Goal: Transaction & Acquisition: Purchase product/service

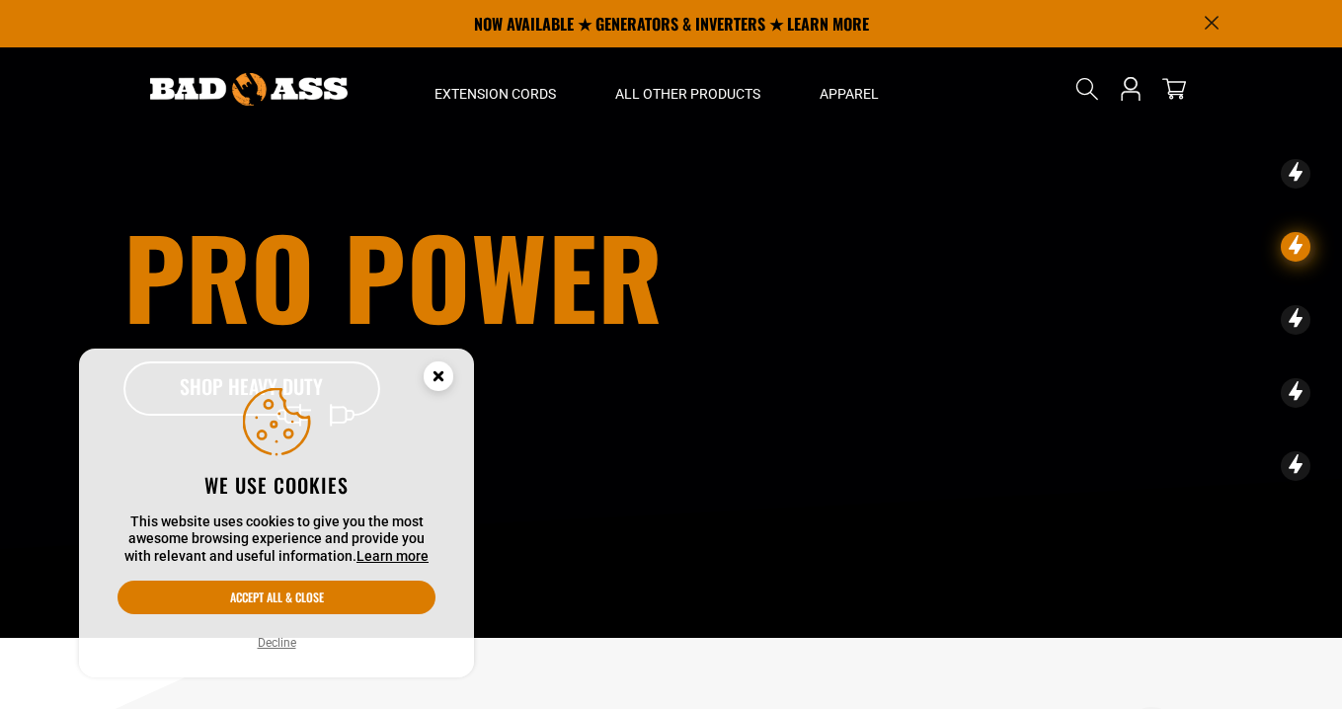
click at [436, 371] on circle "Cookie Consent" at bounding box center [439, 376] width 30 height 30
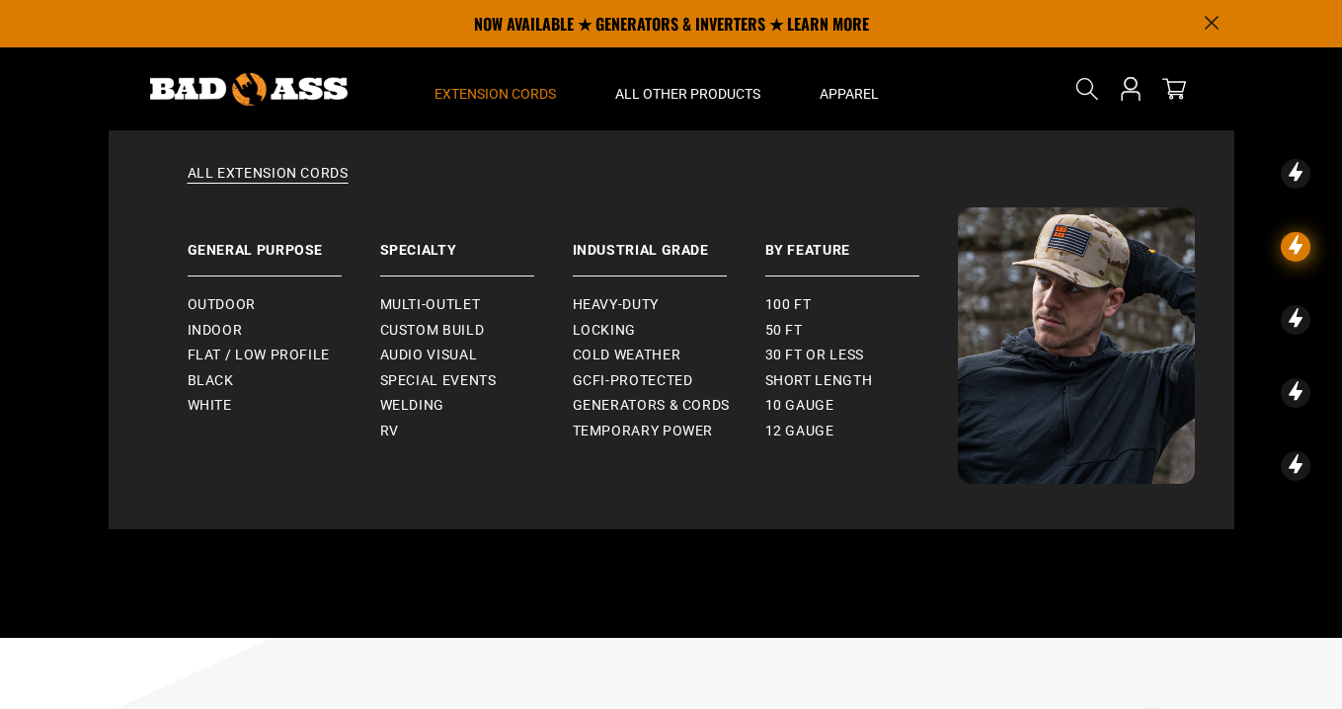
click at [495, 95] on span "Extension Cords" at bounding box center [494, 94] width 121 height 18
click at [278, 251] on link "General Purpose" at bounding box center [284, 241] width 193 height 69
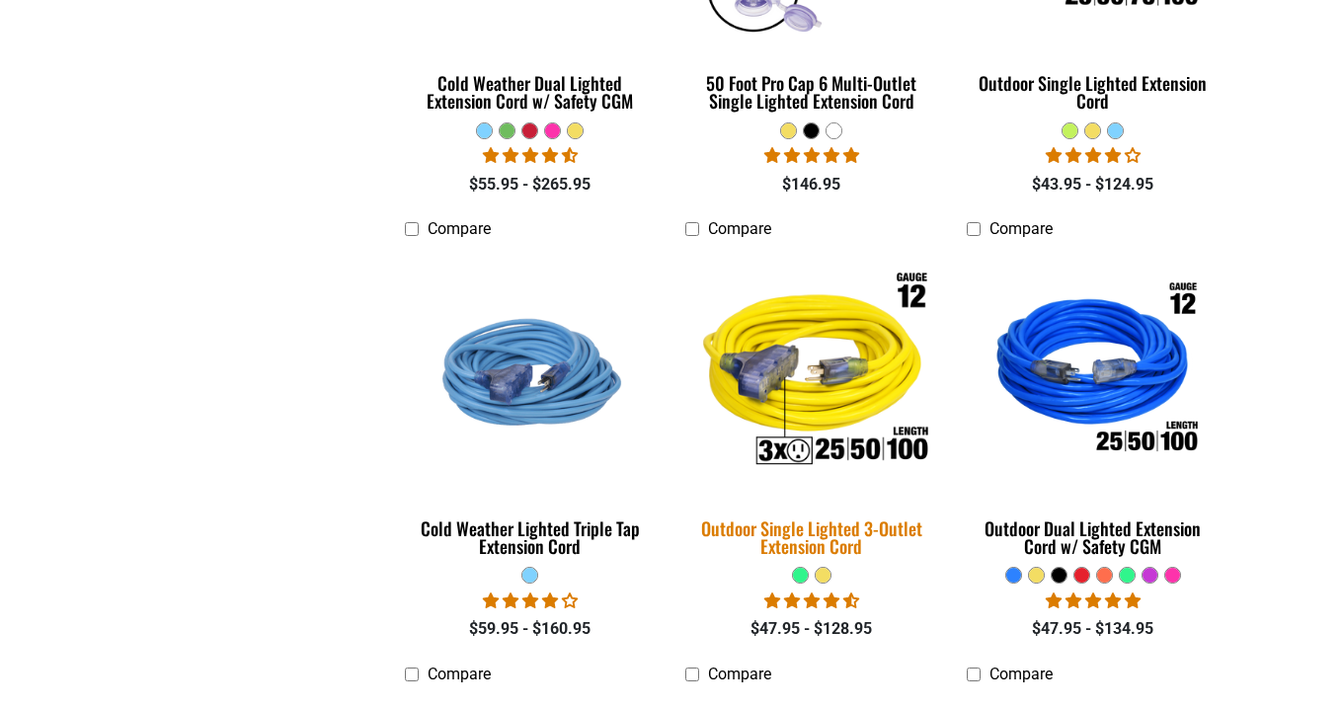
scroll to position [1777, 0]
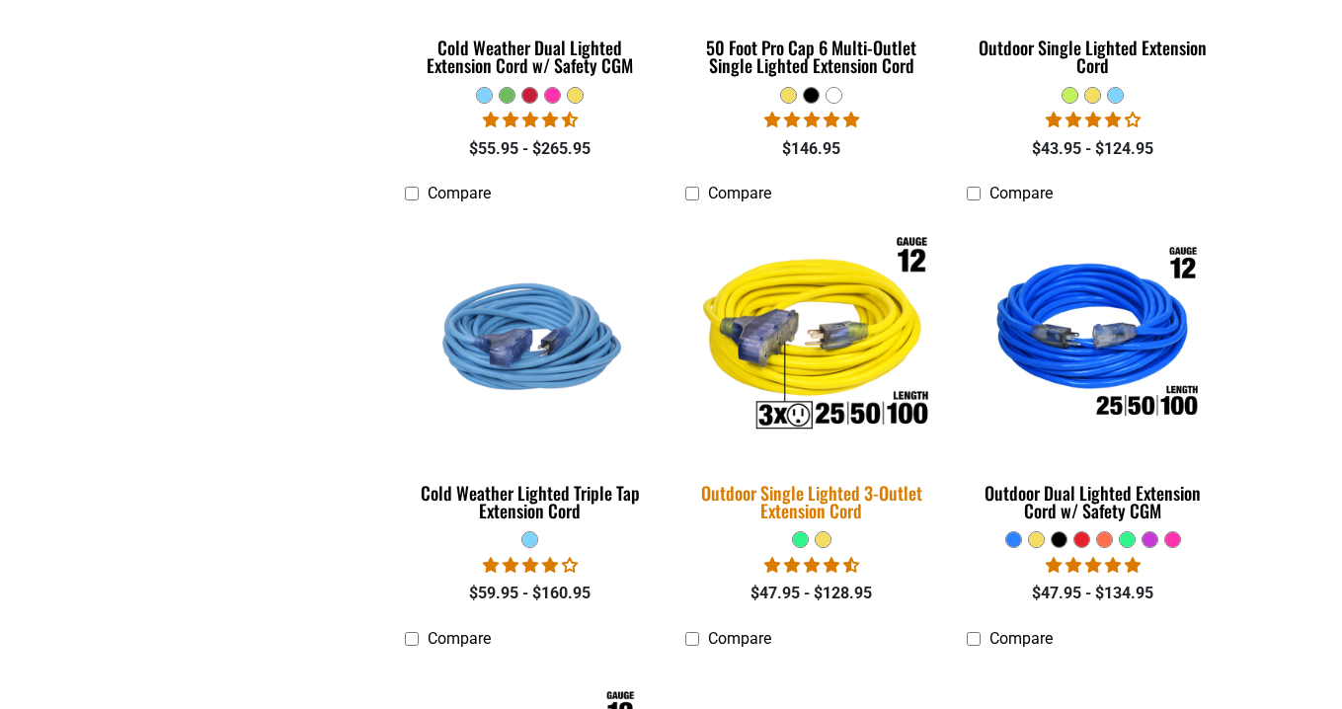
click at [797, 310] on img at bounding box center [811, 336] width 276 height 253
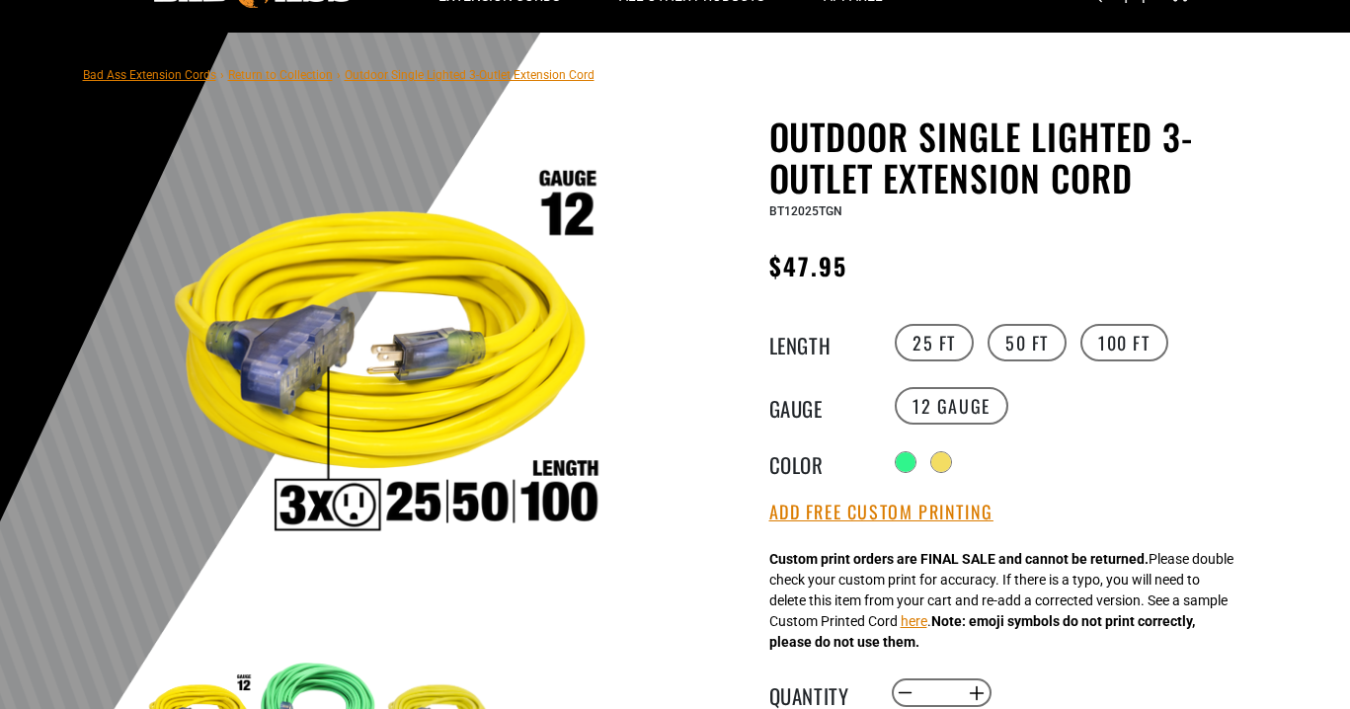
scroll to position [99, 0]
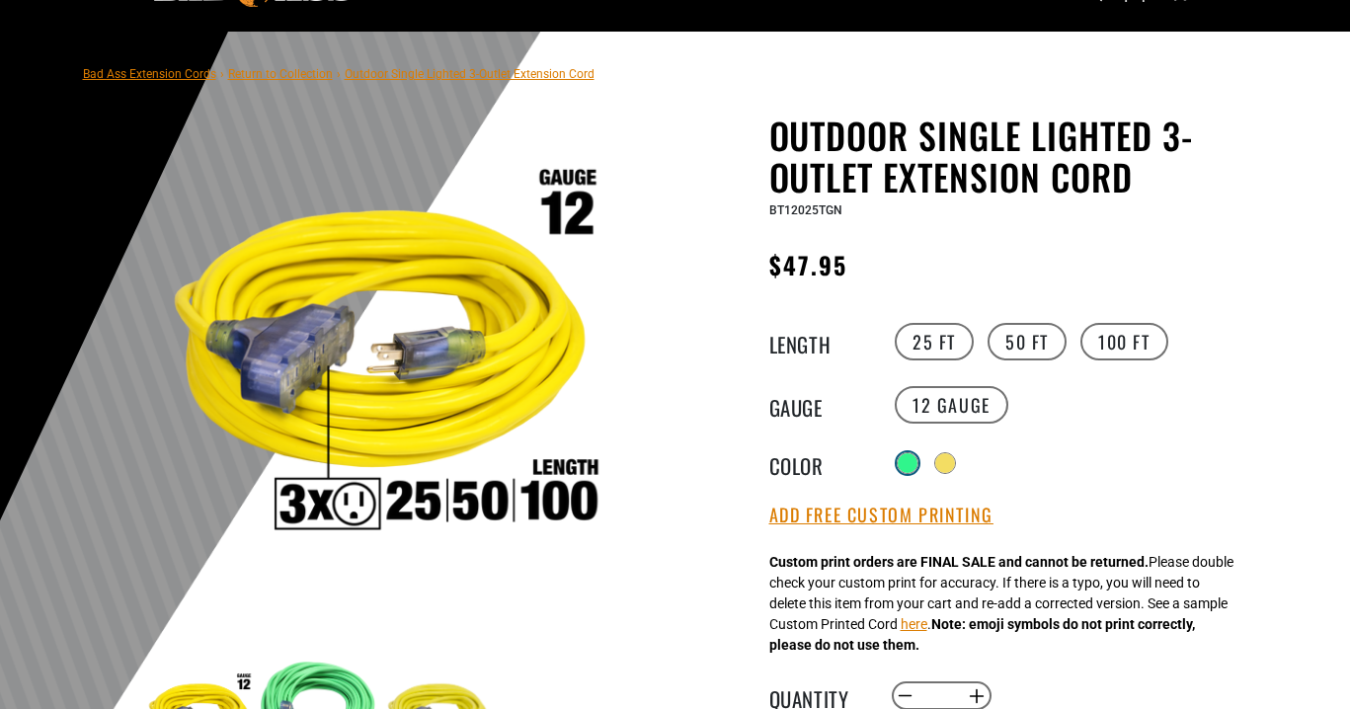
click at [909, 456] on div at bounding box center [908, 463] width 20 height 20
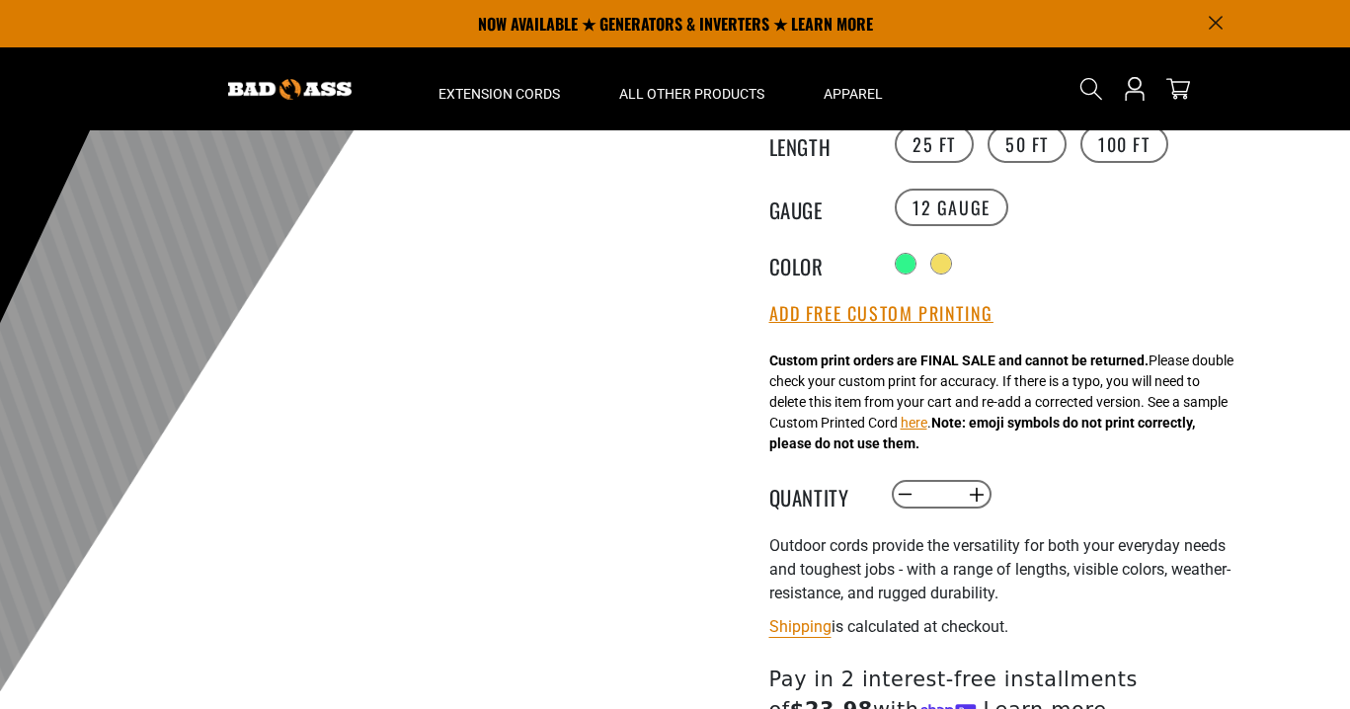
scroll to position [197, 0]
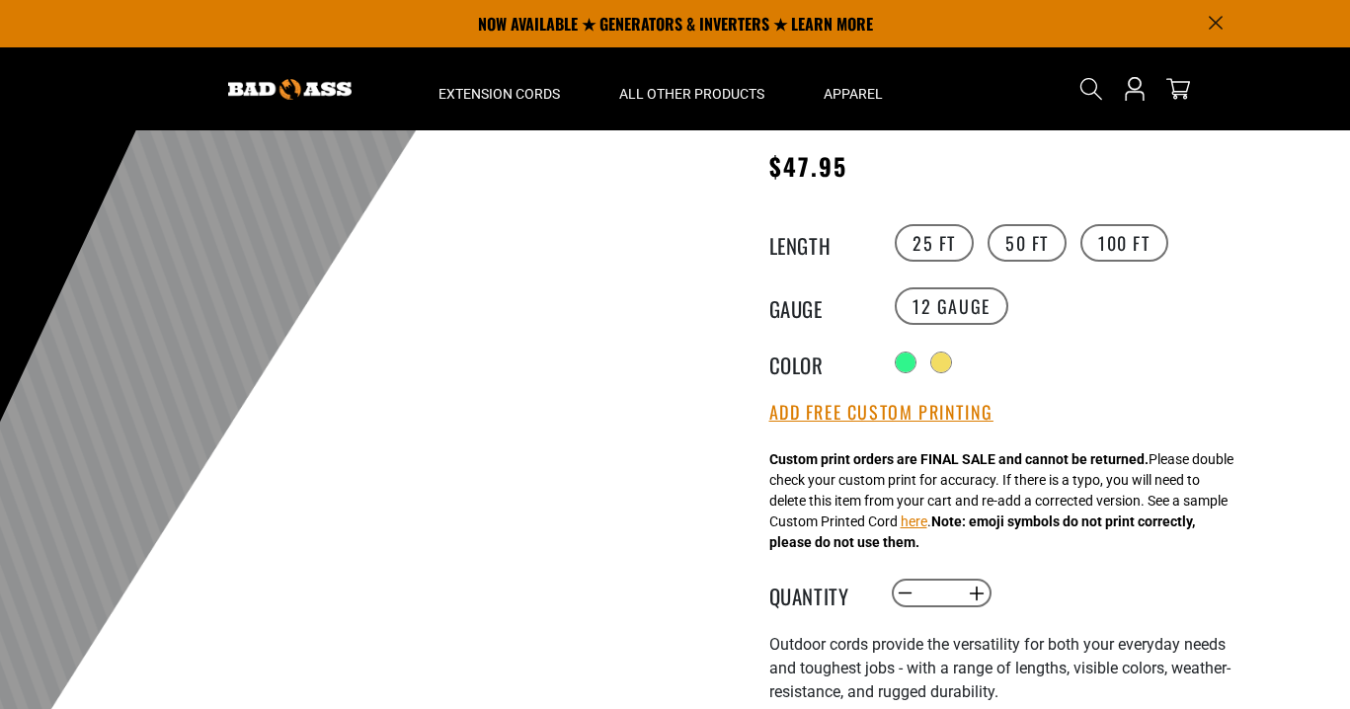
click at [949, 372] on div at bounding box center [1071, 363] width 363 height 32
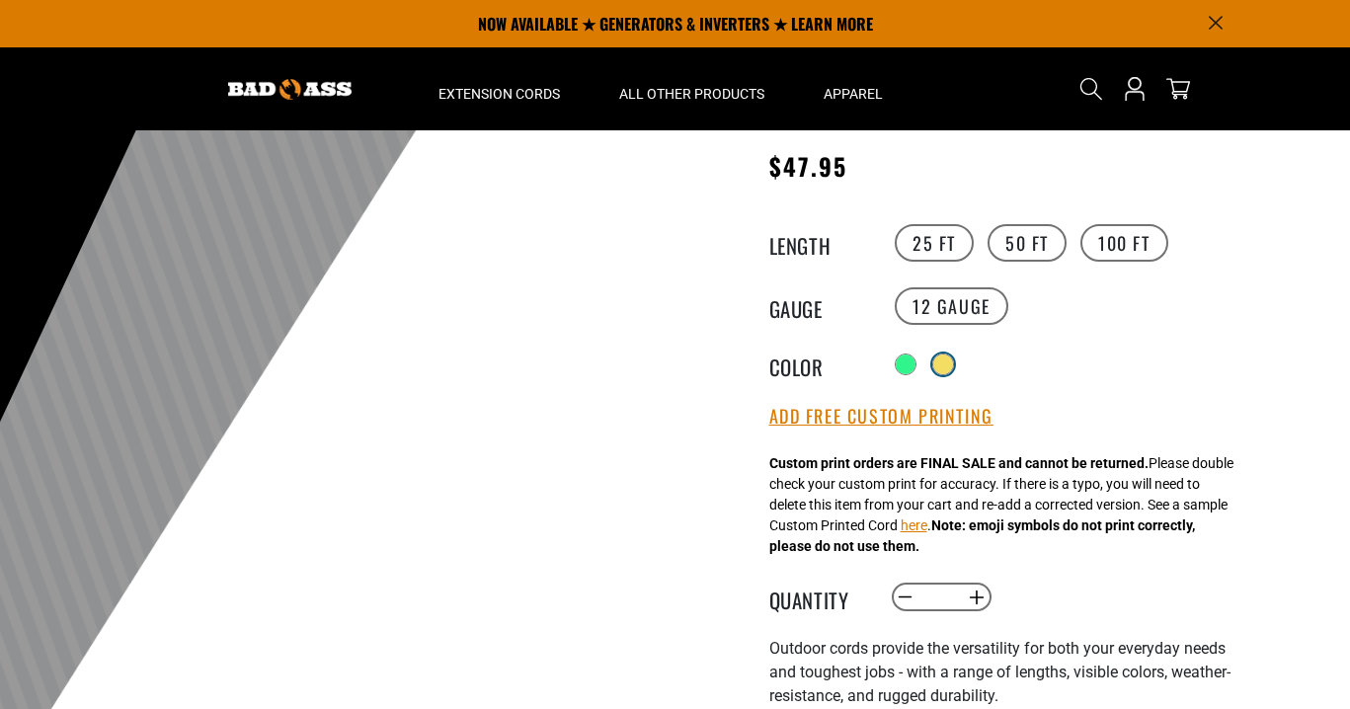
click at [948, 366] on div at bounding box center [943, 364] width 20 height 20
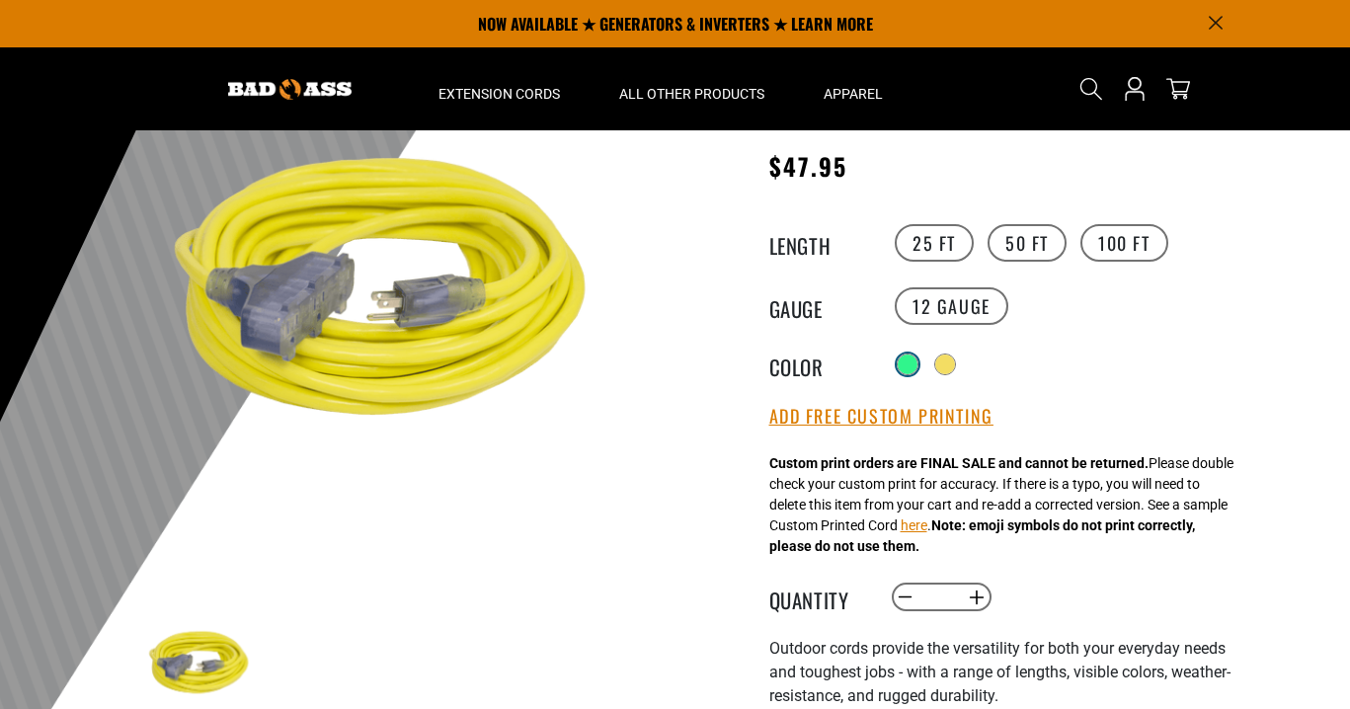
click at [909, 362] on div at bounding box center [908, 364] width 20 height 20
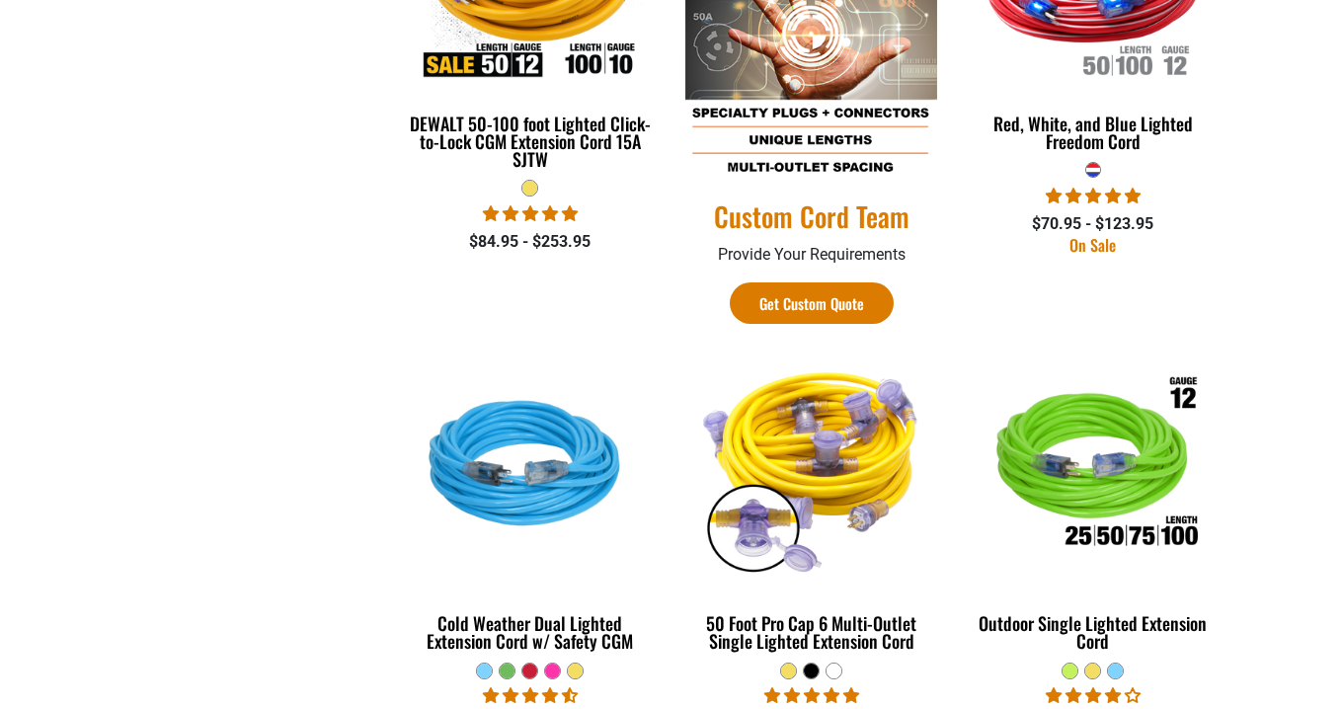
scroll to position [1185, 0]
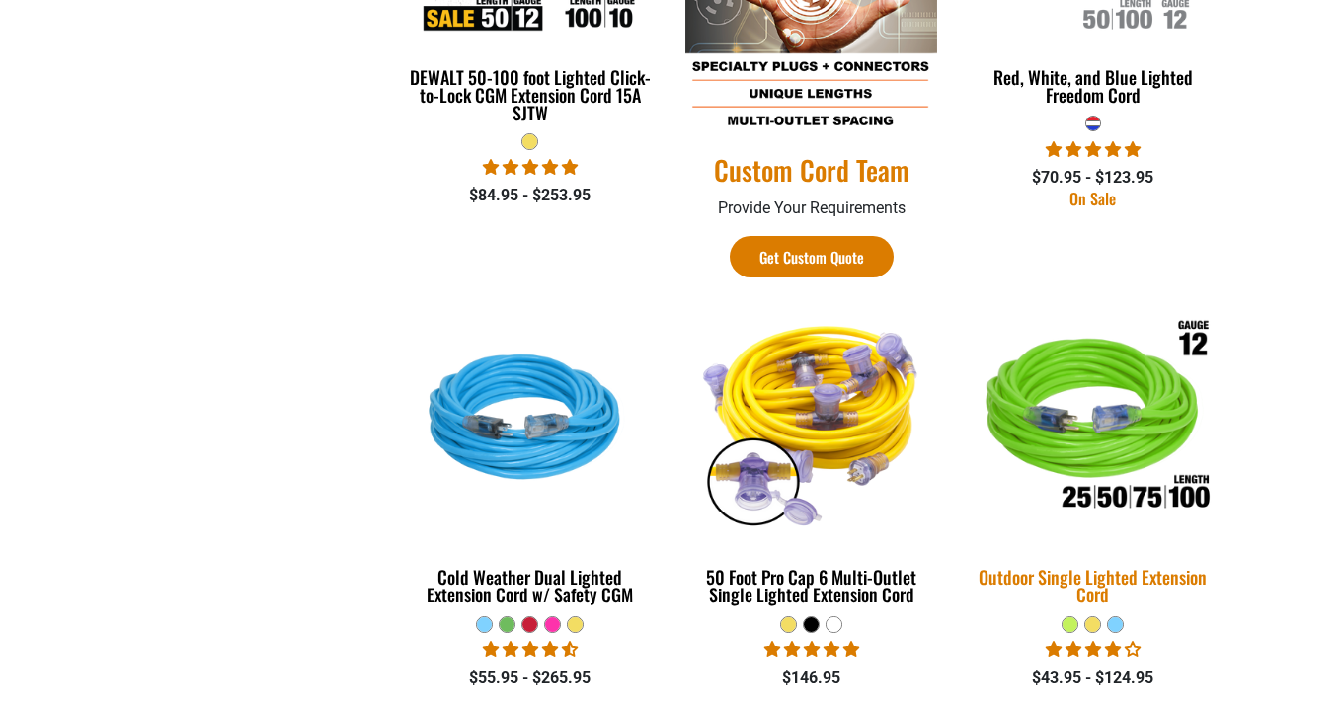
click at [1105, 405] on img at bounding box center [1093, 420] width 276 height 253
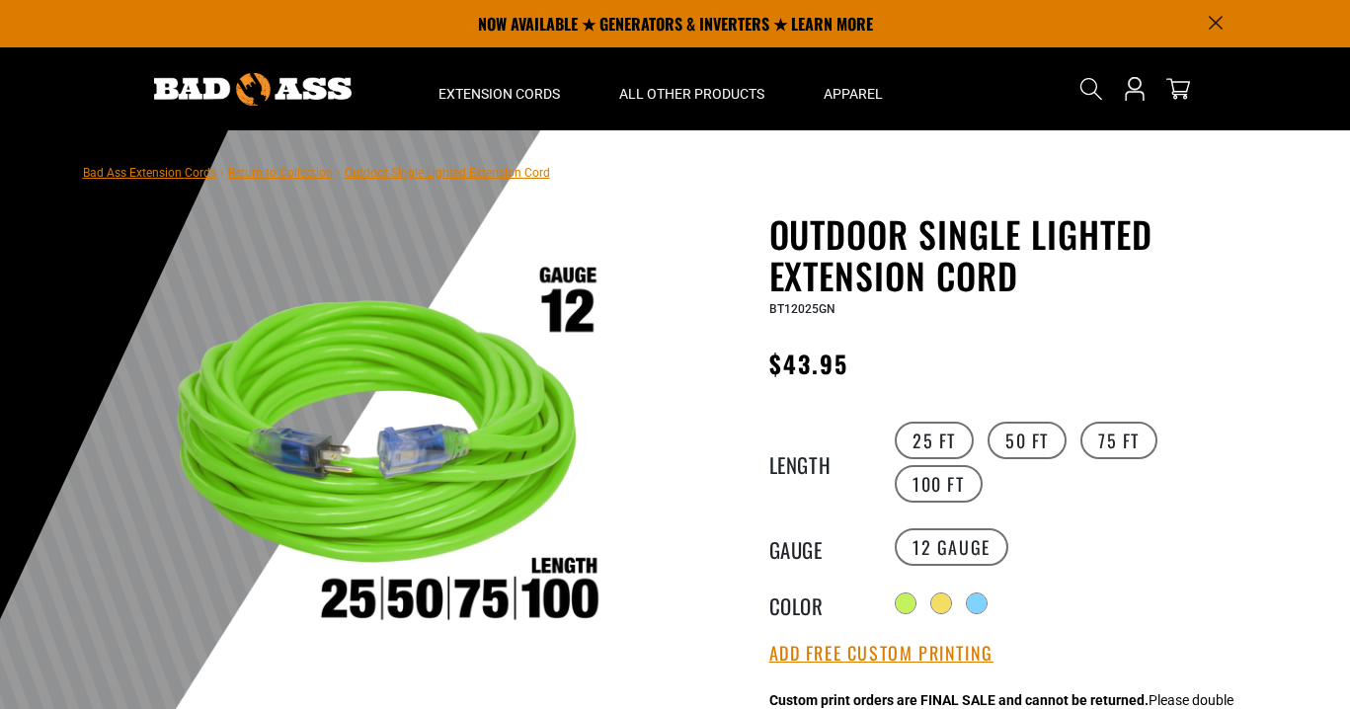
scroll to position [99, 0]
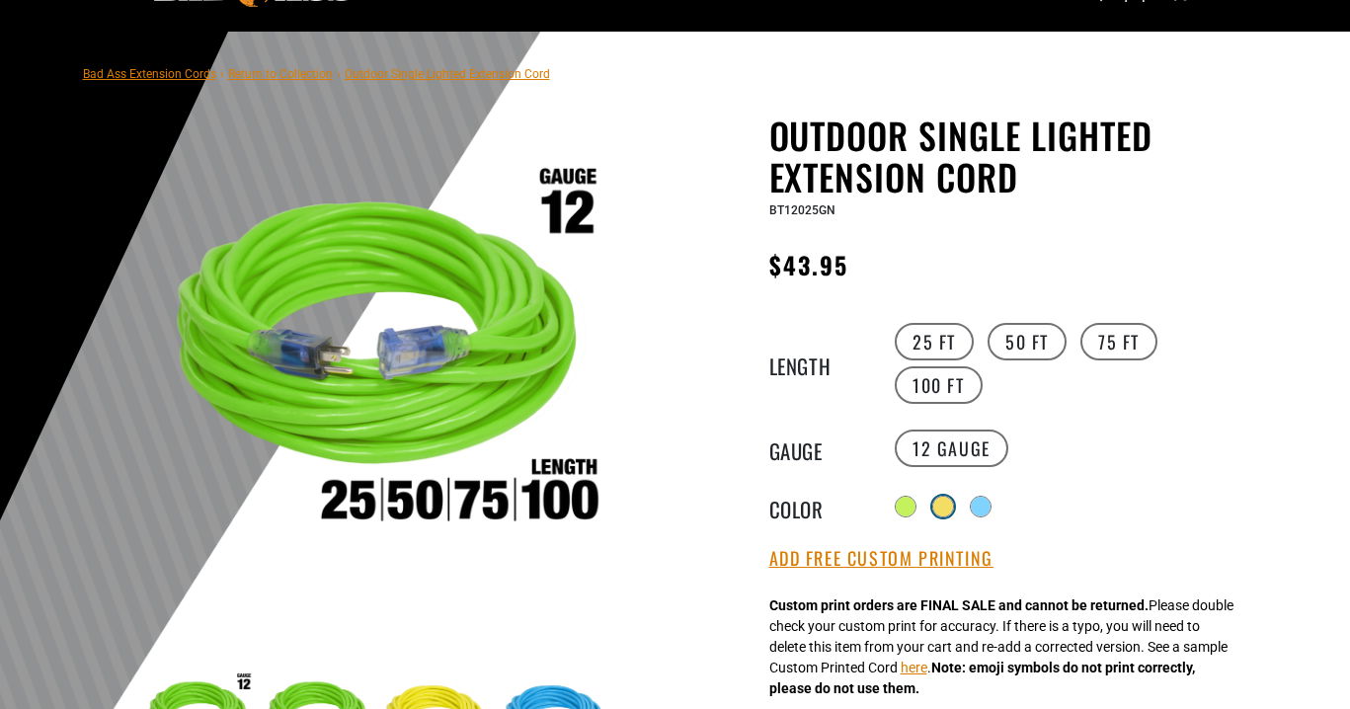
click at [953, 503] on div at bounding box center [943, 507] width 20 height 20
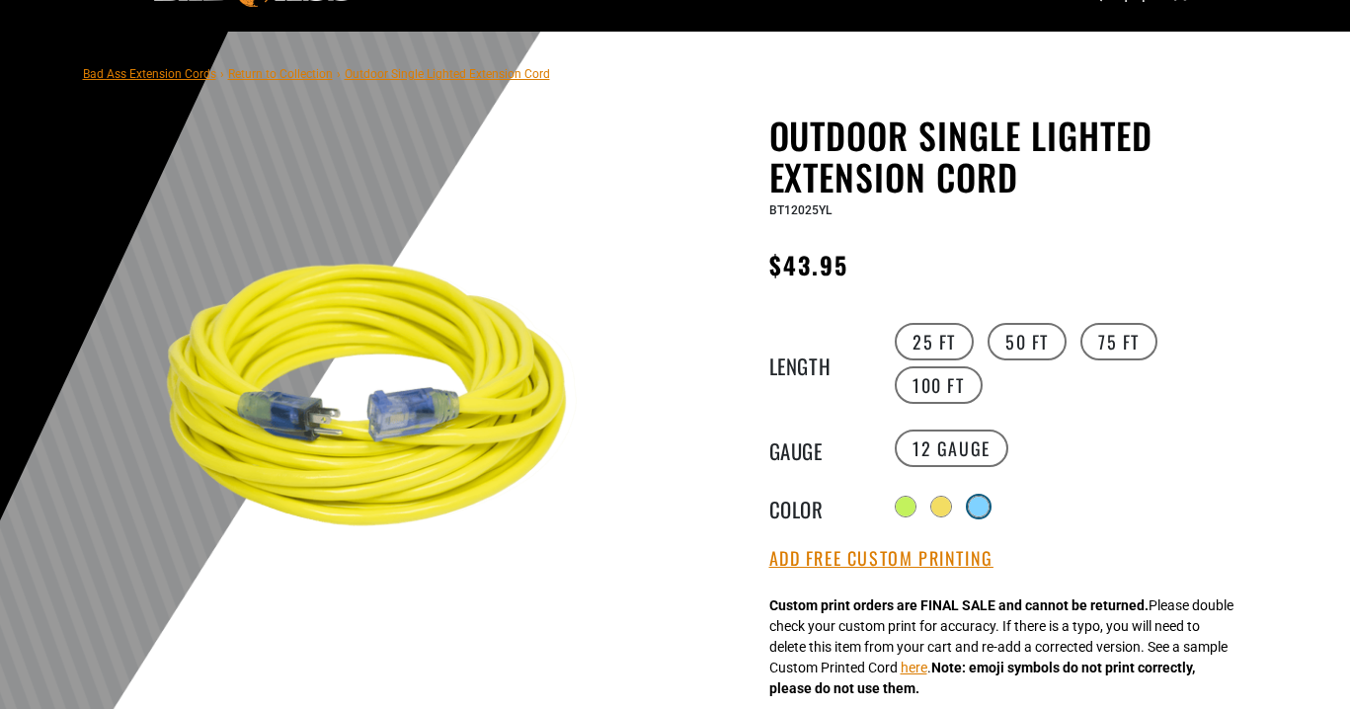
click at [983, 504] on div at bounding box center [979, 507] width 20 height 20
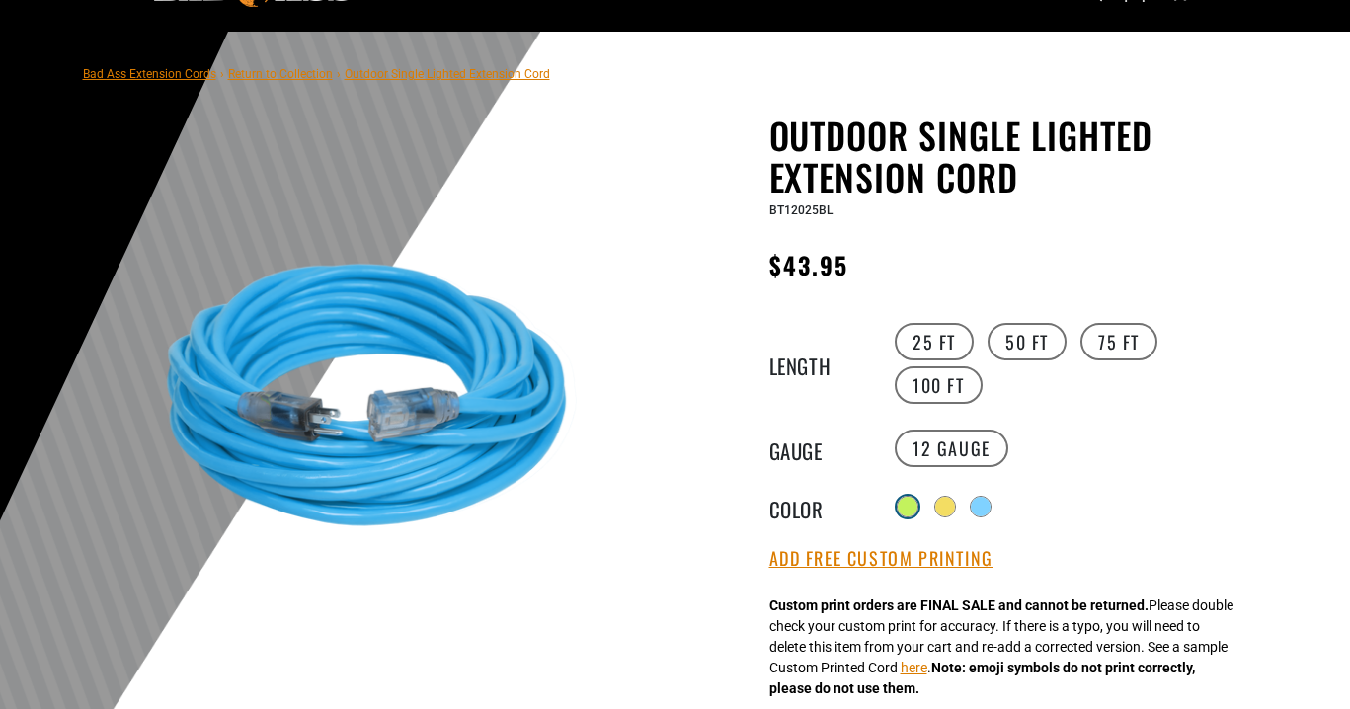
click at [910, 500] on div at bounding box center [908, 507] width 20 height 20
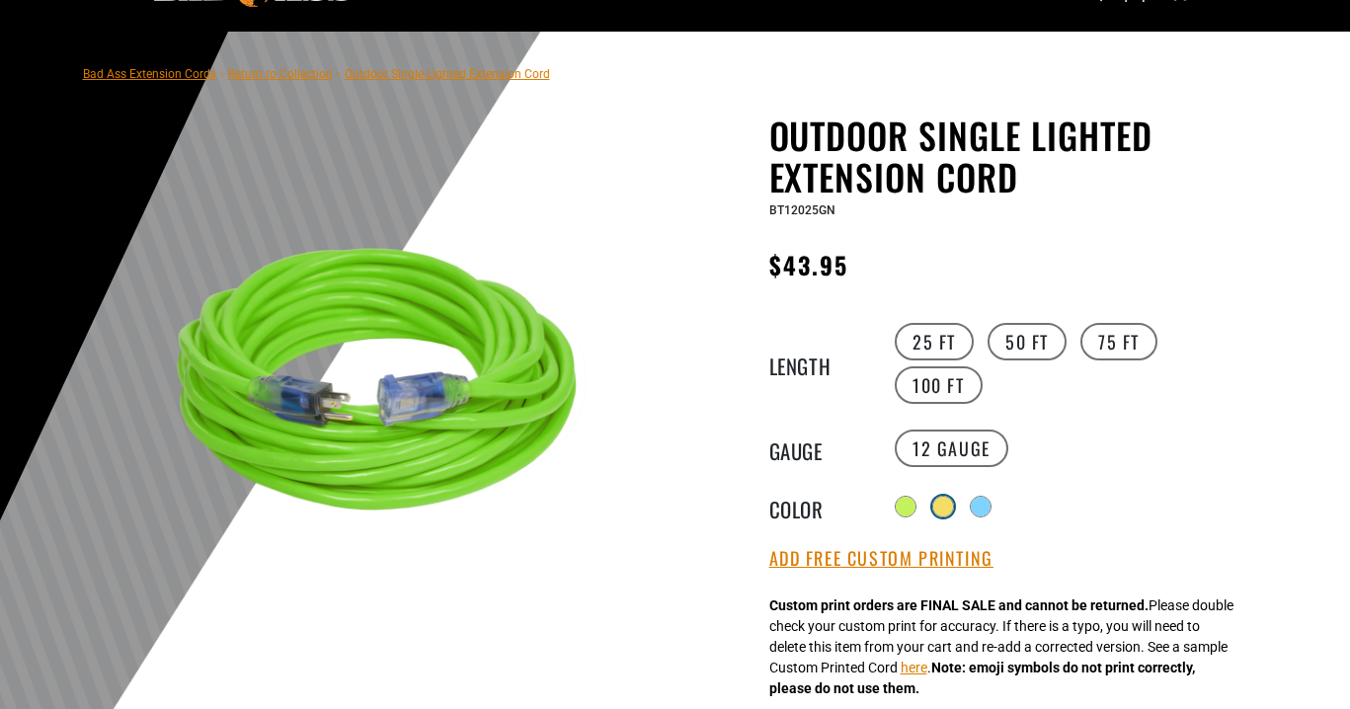
click at [945, 502] on div at bounding box center [943, 507] width 20 height 20
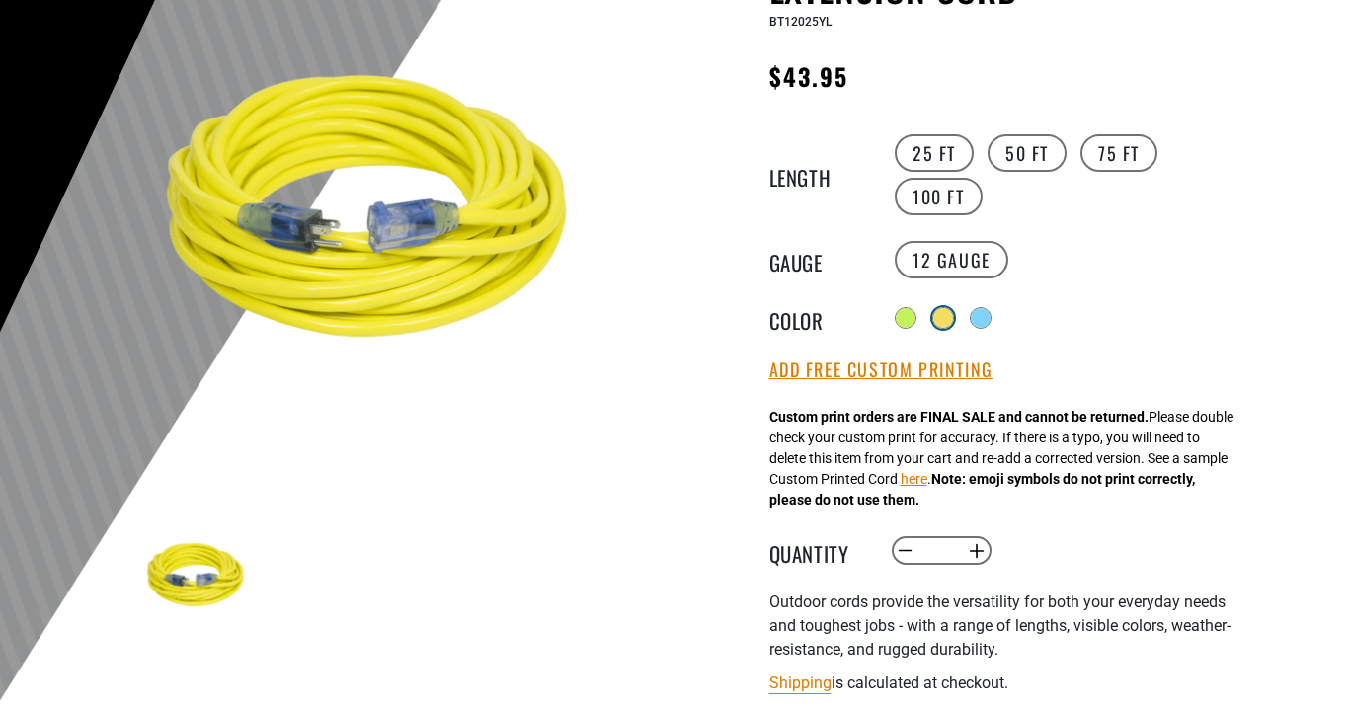
scroll to position [296, 0]
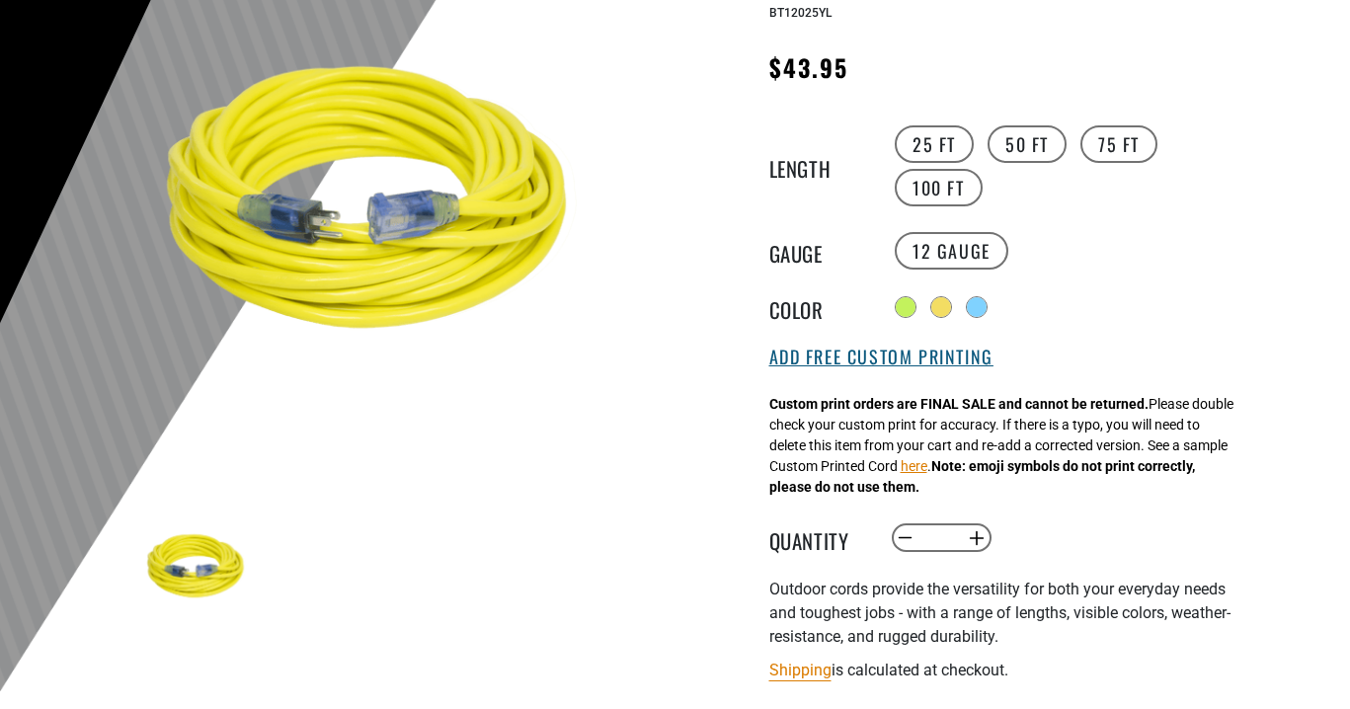
click at [885, 355] on button "Add Free Custom Printing" at bounding box center [881, 358] width 224 height 22
click at [927, 468] on button "here" at bounding box center [914, 466] width 27 height 21
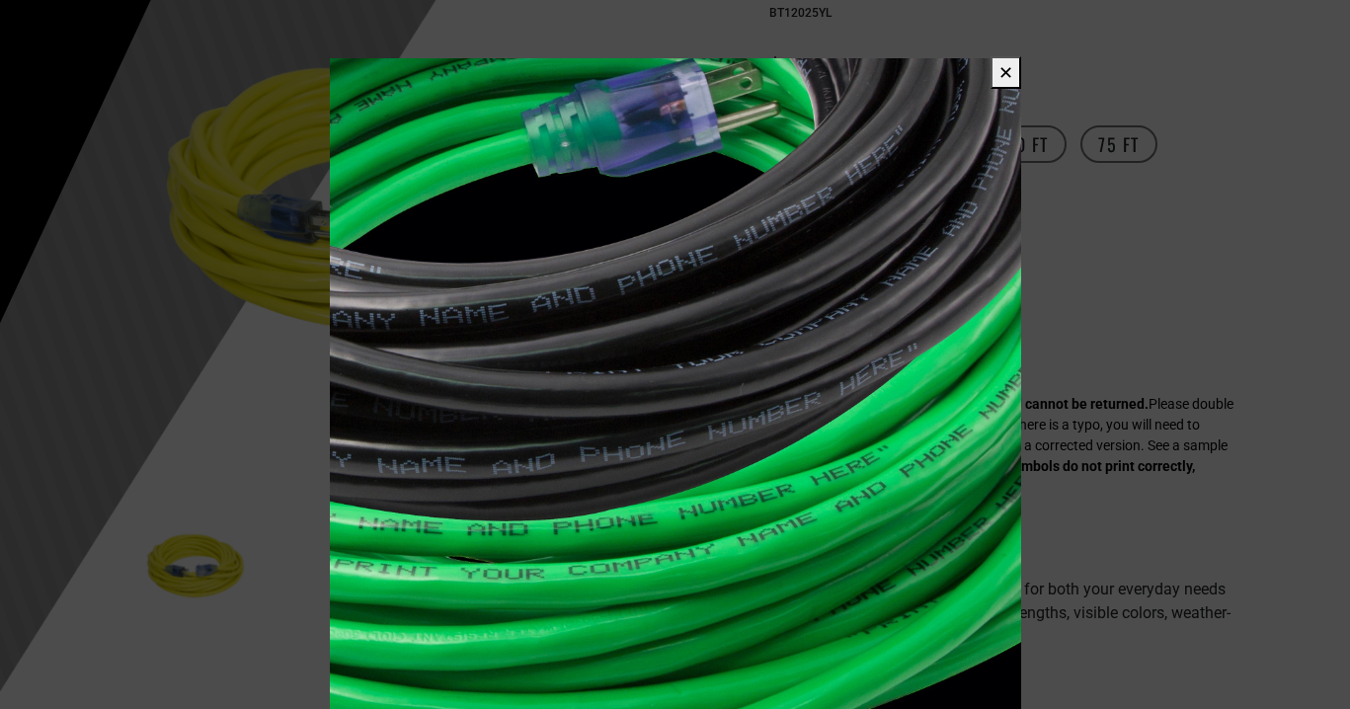
click at [998, 68] on button "✕" at bounding box center [1005, 72] width 31 height 33
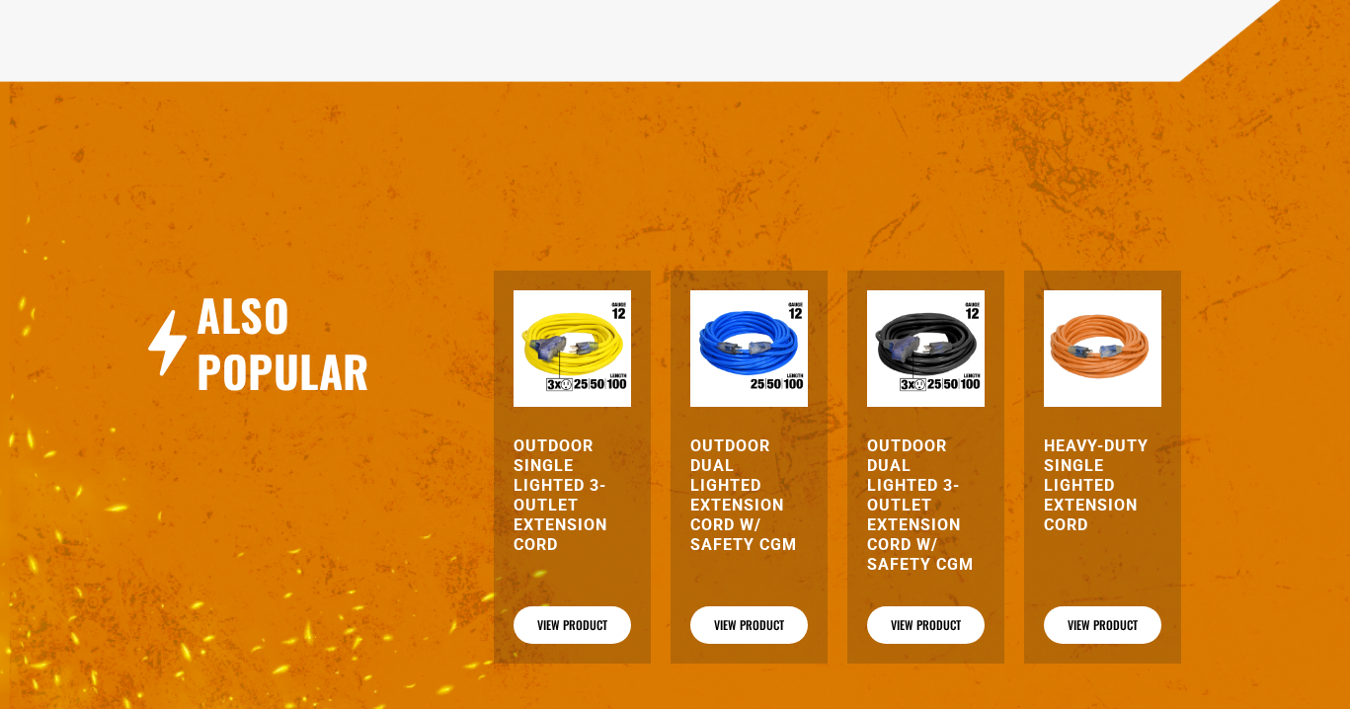
scroll to position [2271, 0]
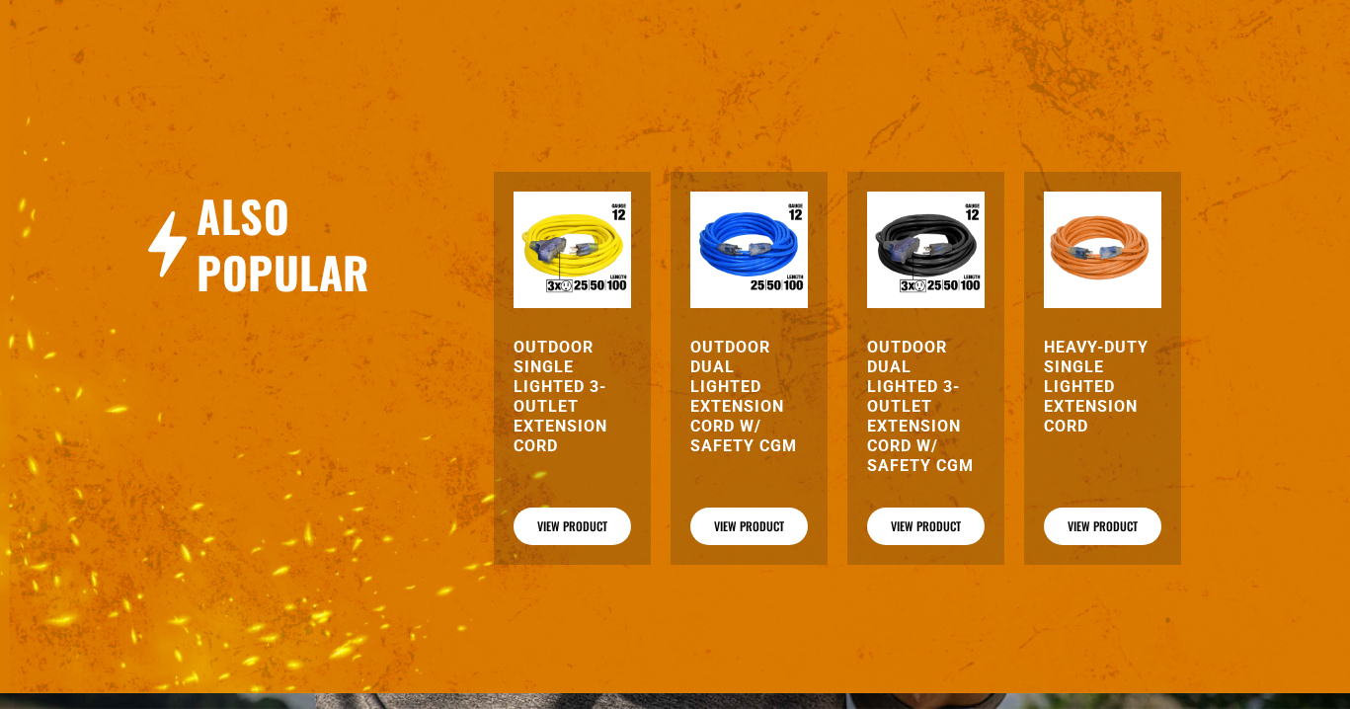
click at [556, 350] on h3 "Outdoor Single Lighted 3-Outlet Extension Cord" at bounding box center [572, 397] width 118 height 118
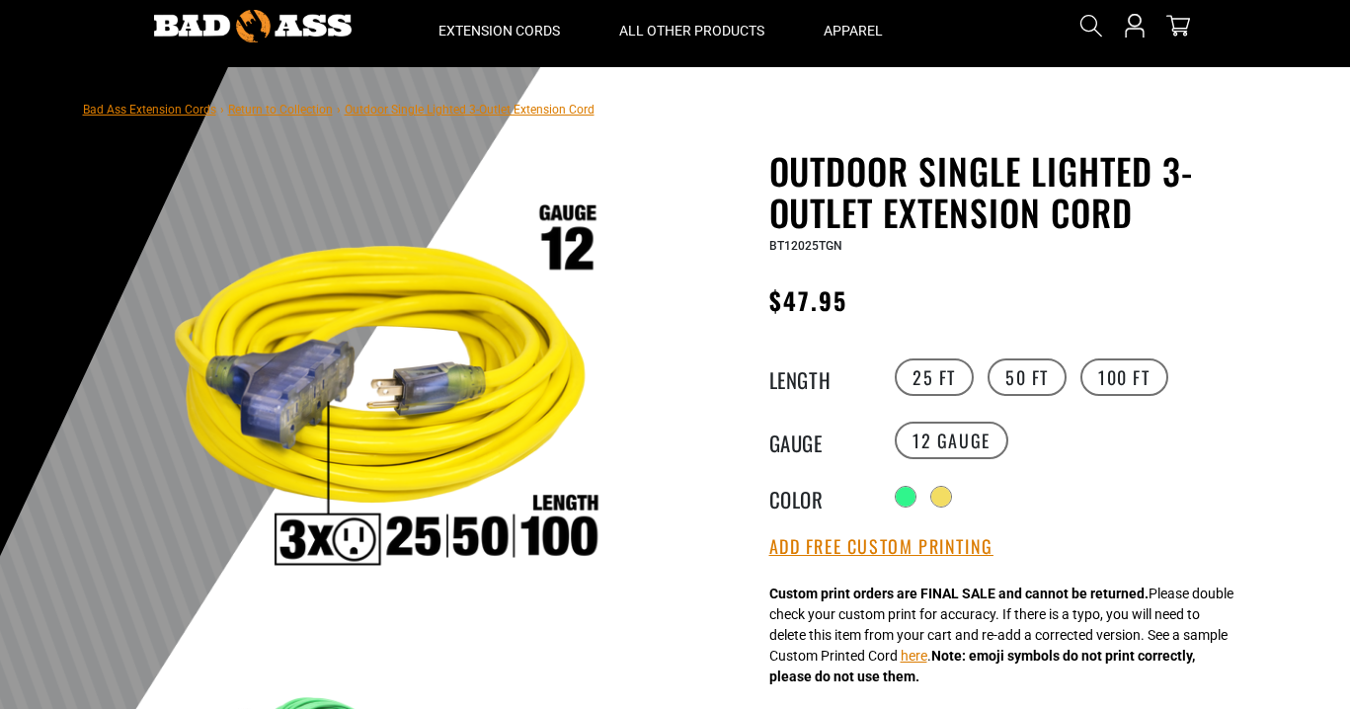
scroll to position [99, 0]
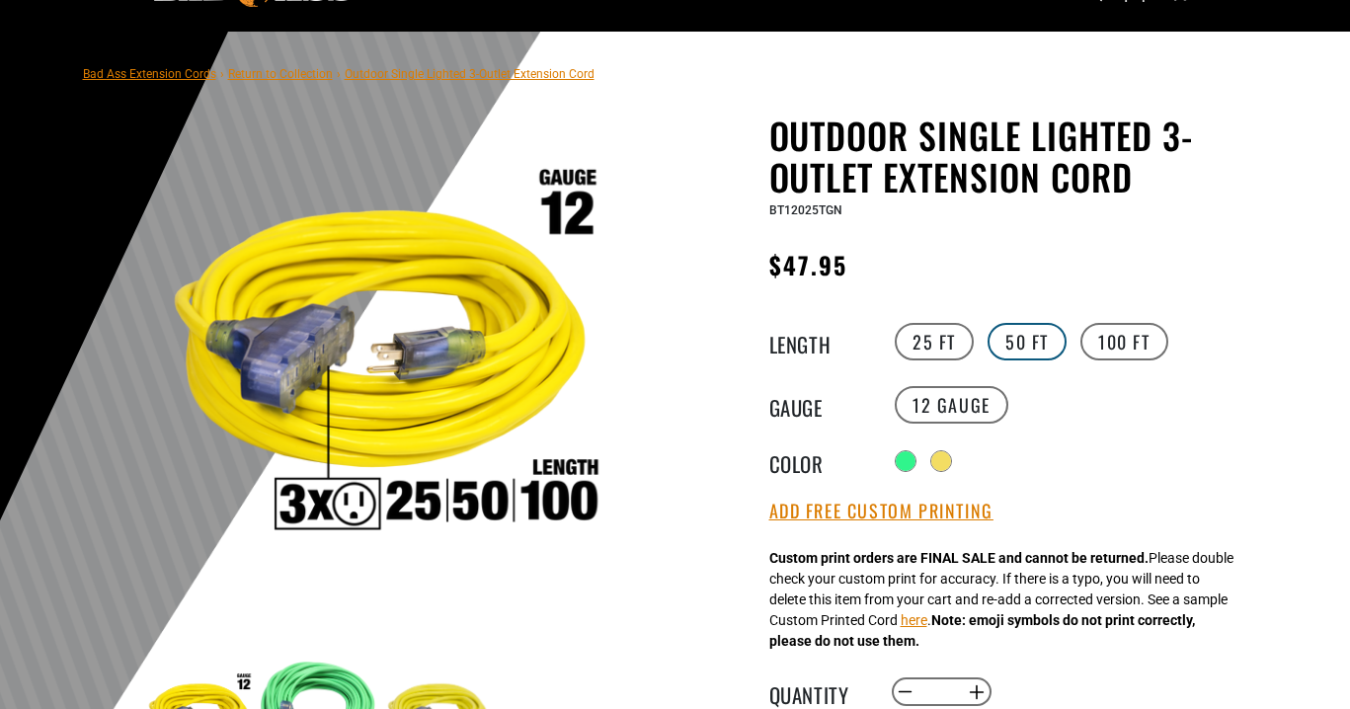
click at [1038, 353] on label "50 FT" at bounding box center [1026, 342] width 79 height 38
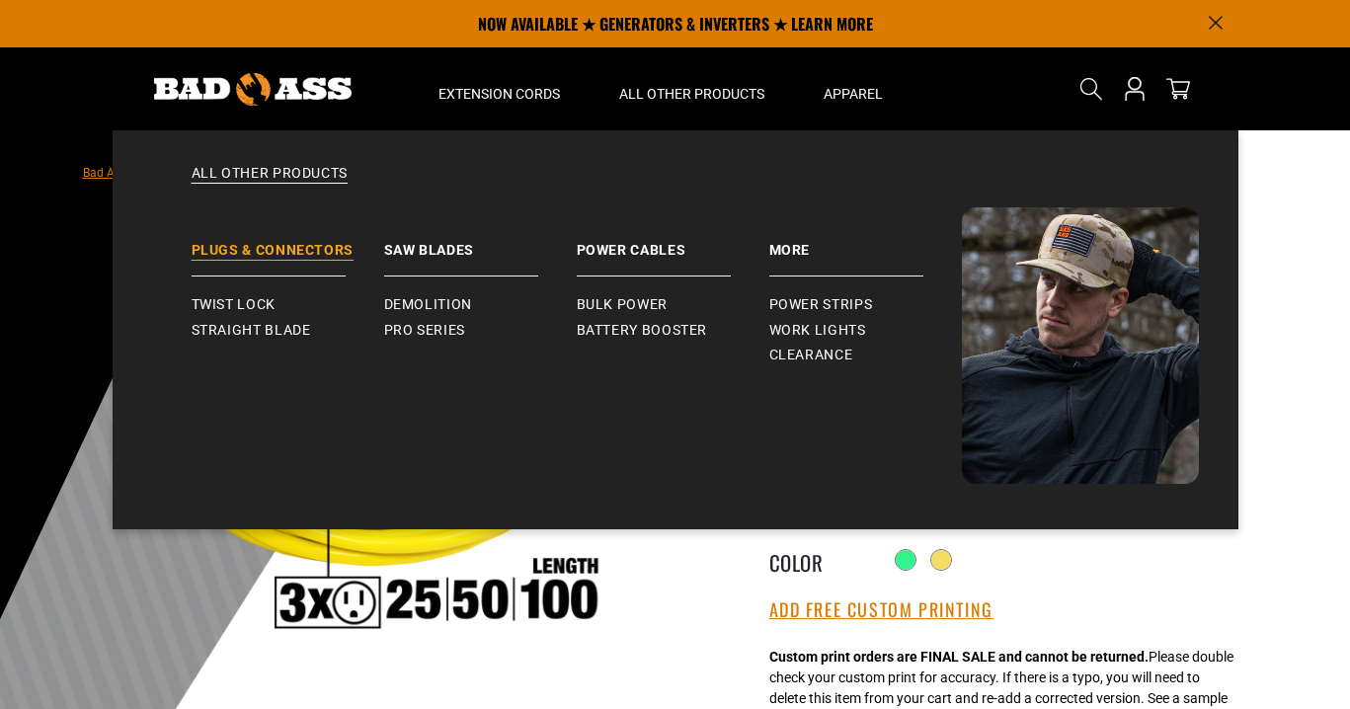
click at [310, 254] on link "Plugs & Connectors" at bounding box center [288, 241] width 193 height 69
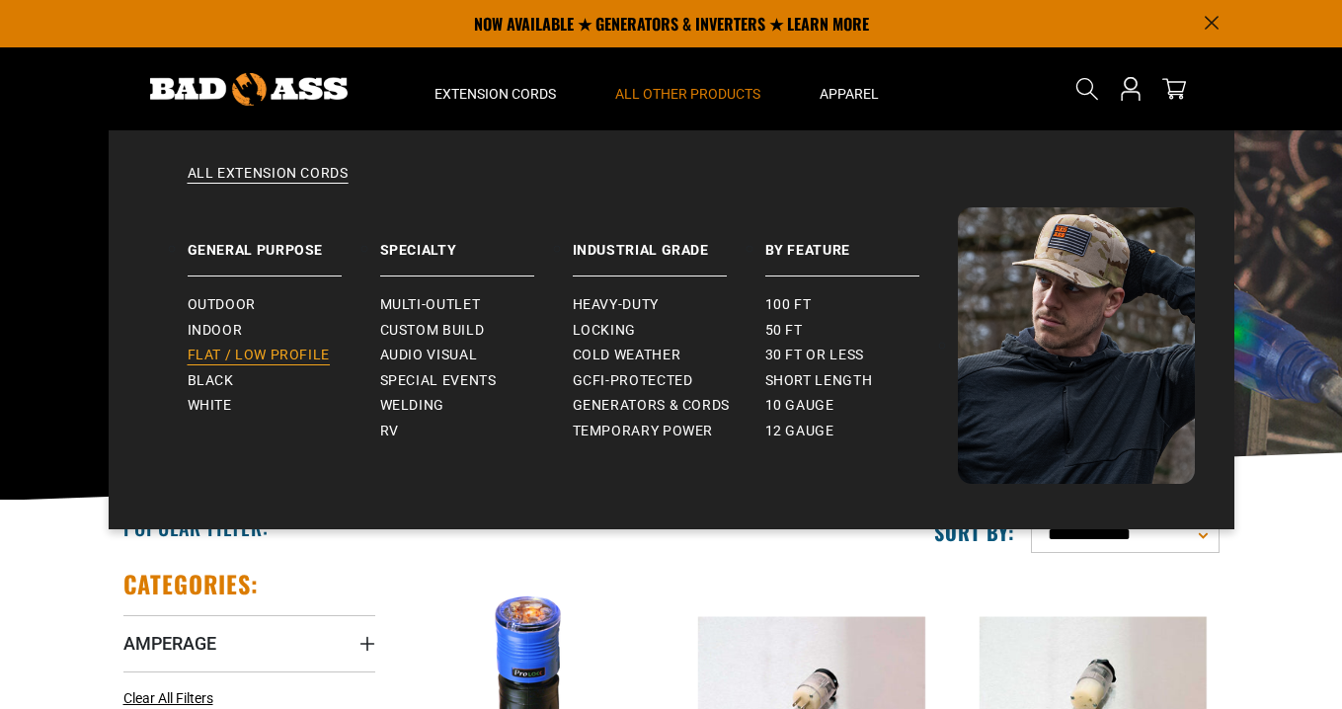
click at [256, 353] on span "Flat / Low Profile" at bounding box center [259, 356] width 143 height 18
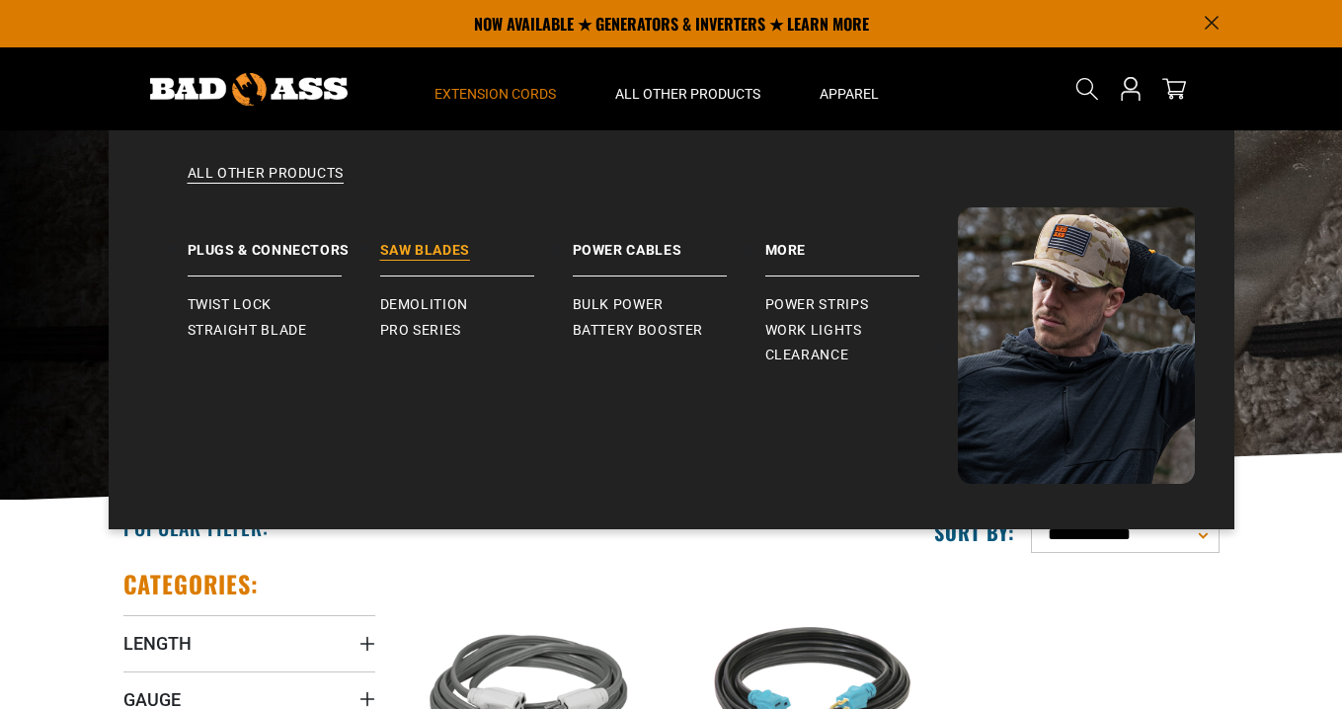
click at [424, 254] on link "Saw Blades" at bounding box center [476, 241] width 193 height 69
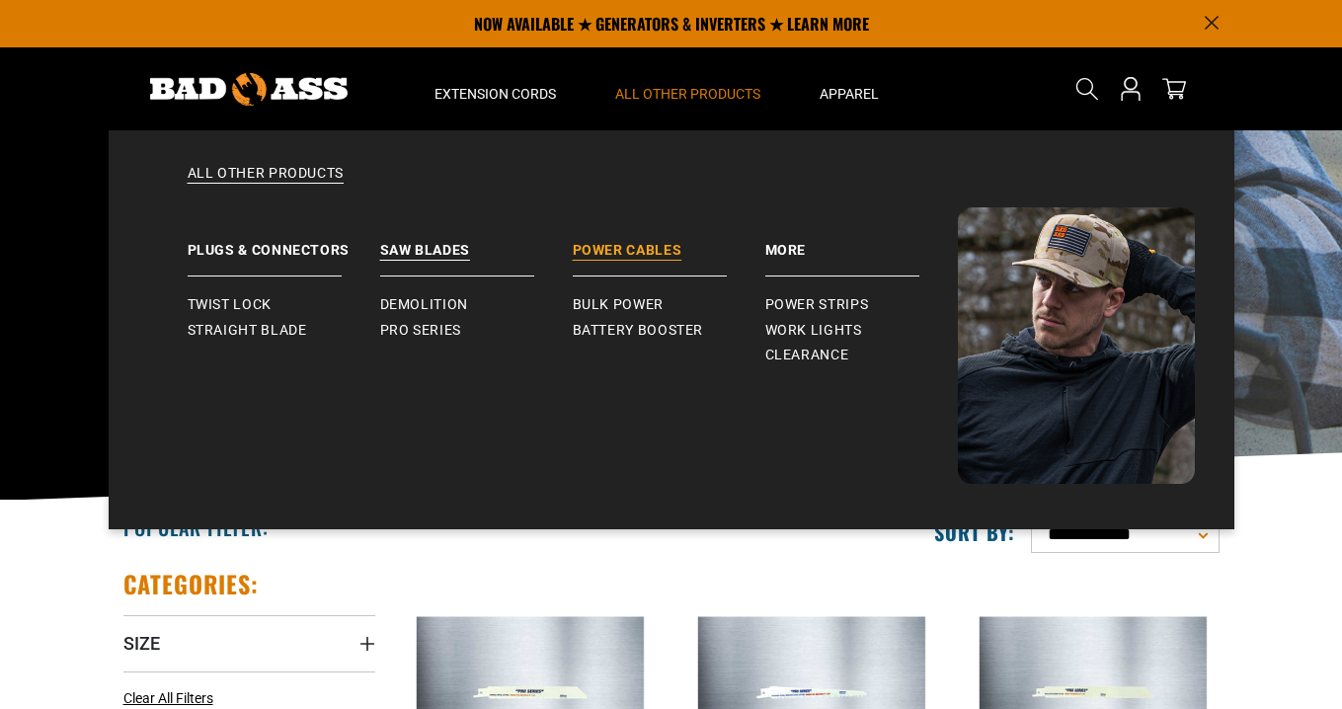
click at [608, 241] on link "Power Cables" at bounding box center [669, 241] width 193 height 69
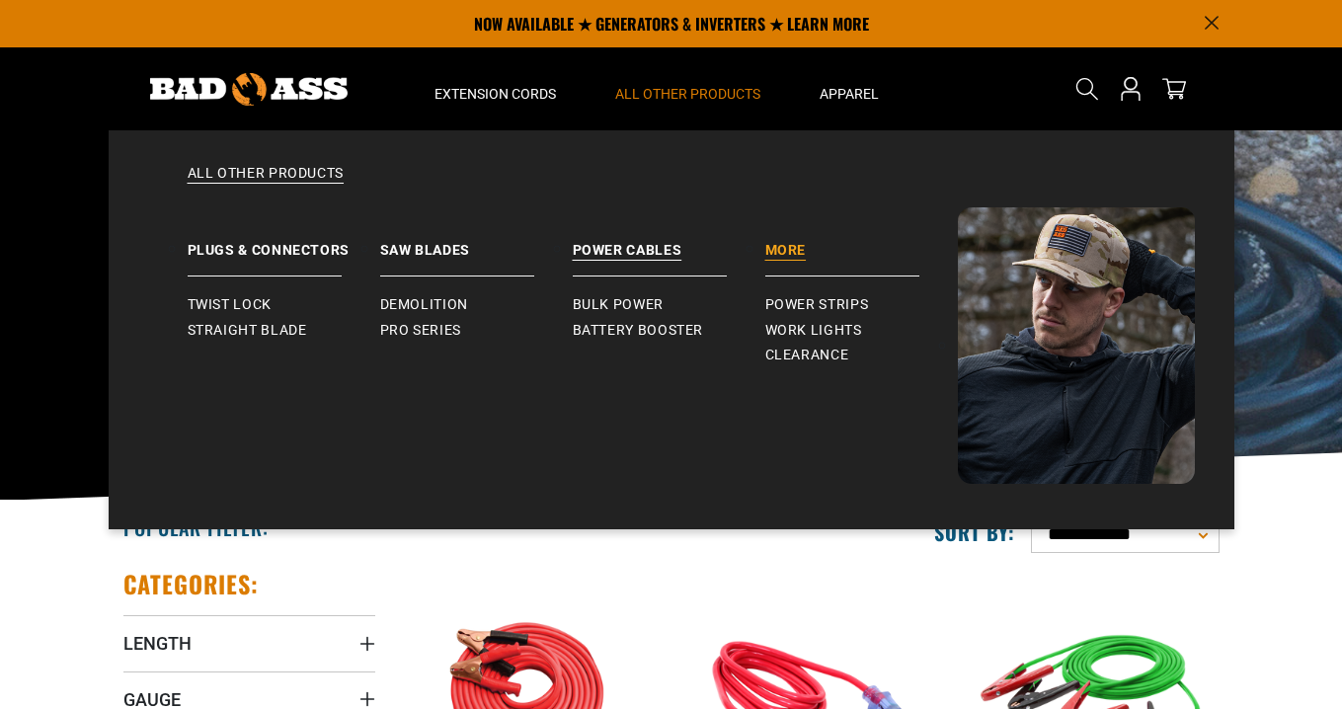
click at [785, 255] on link "More" at bounding box center [861, 241] width 193 height 69
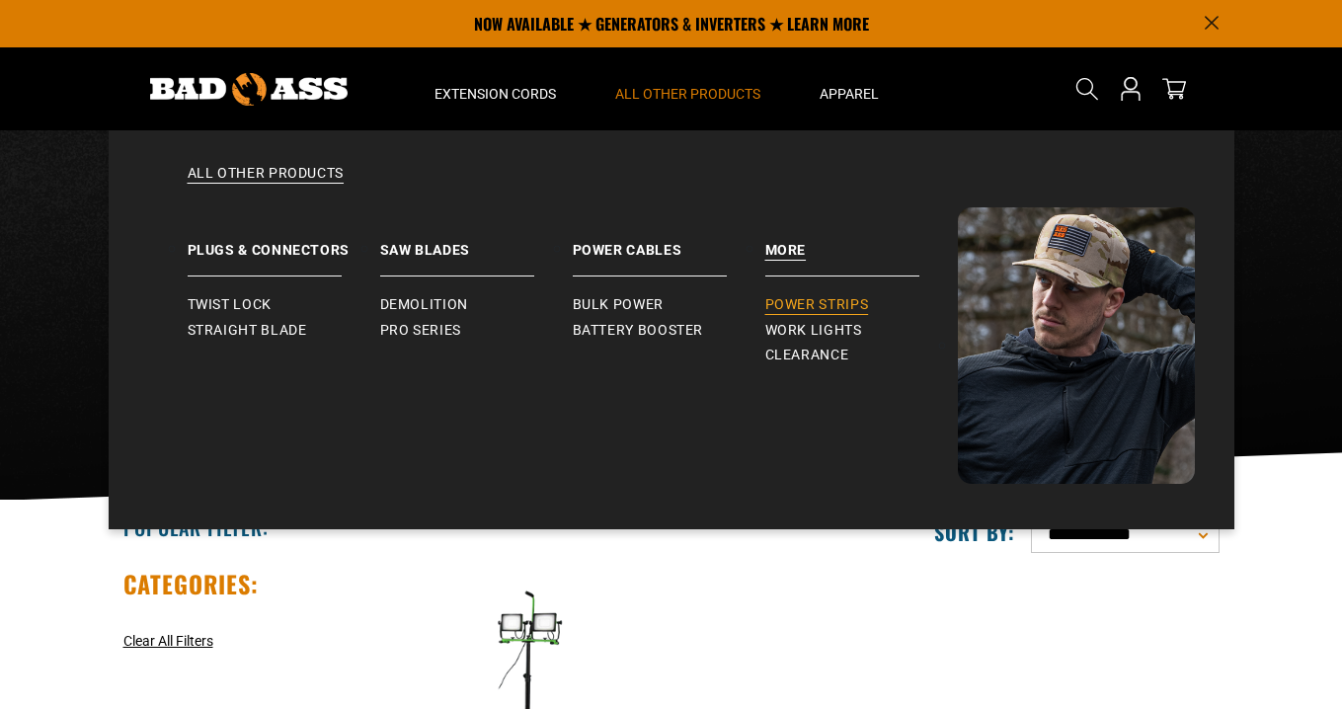
click at [791, 296] on span "Power Strips" at bounding box center [817, 305] width 104 height 18
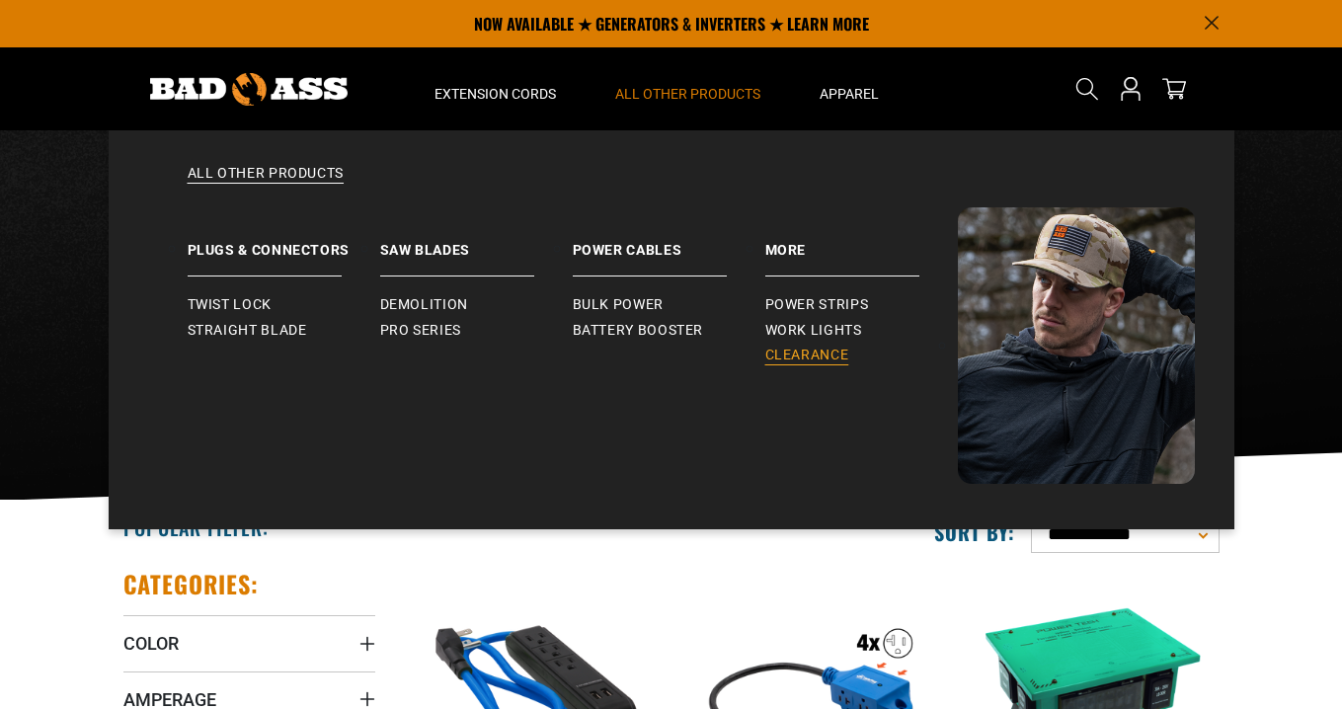
click at [829, 356] on span "Clearance" at bounding box center [807, 356] width 84 height 18
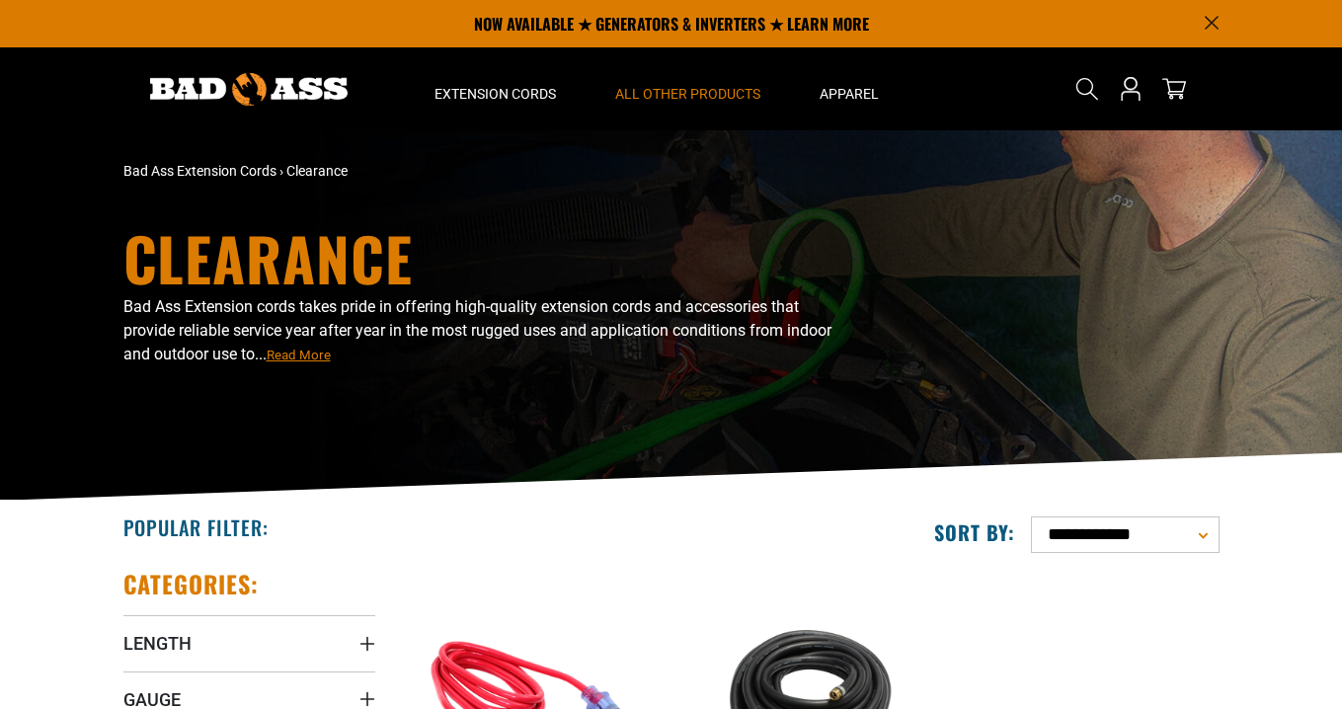
click at [290, 80] on img at bounding box center [248, 89] width 197 height 33
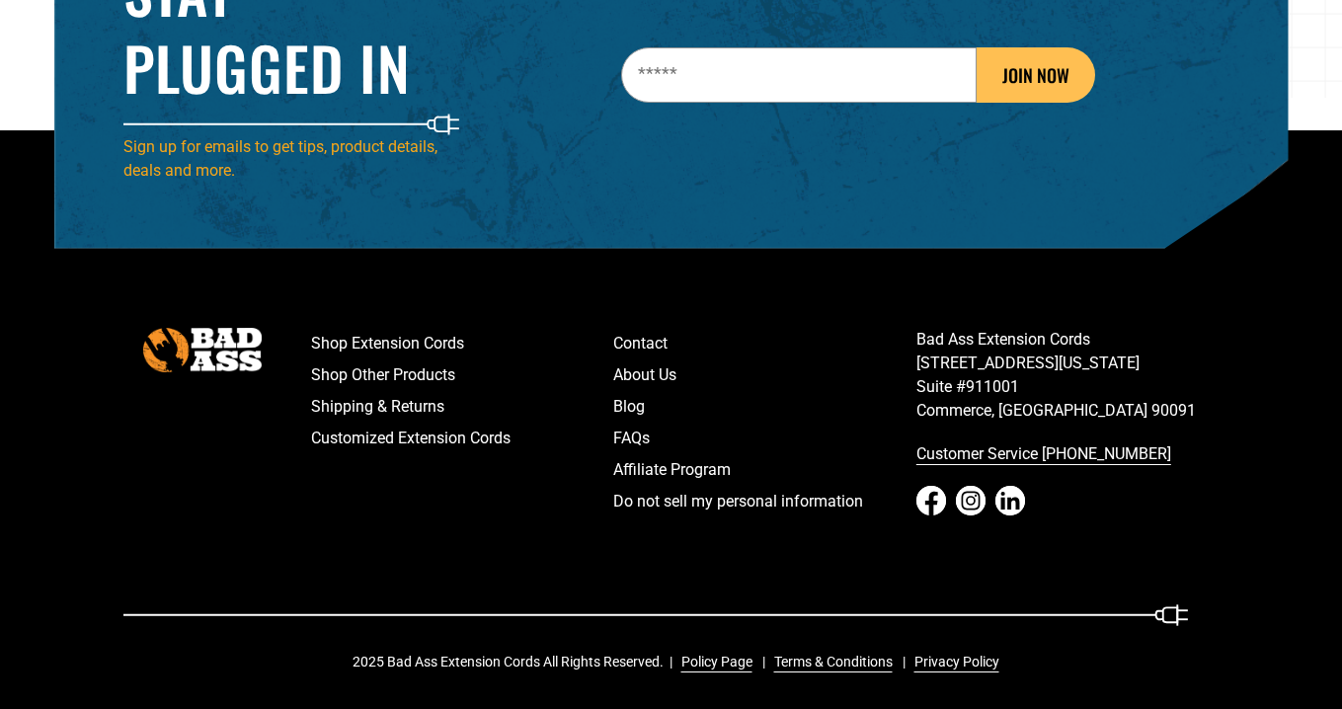
scroll to position [3105, 0]
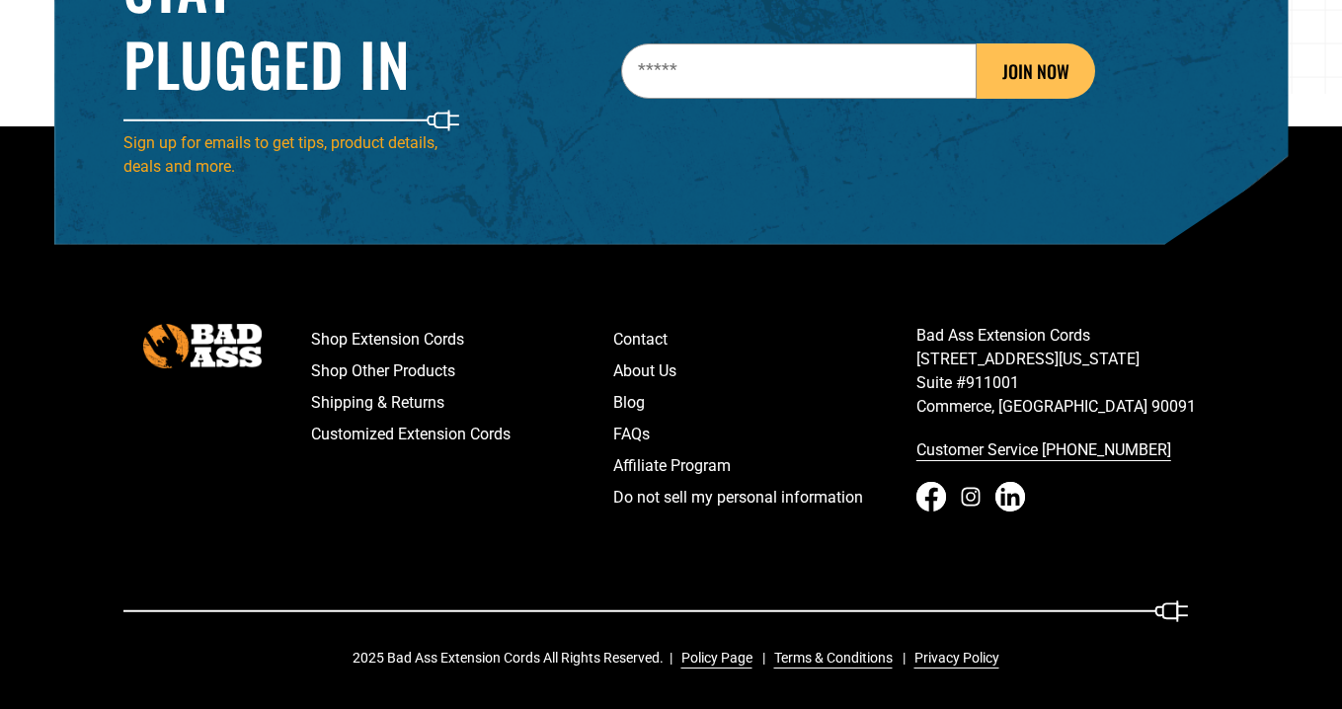
click at [969, 497] on icon at bounding box center [971, 497] width 30 height 30
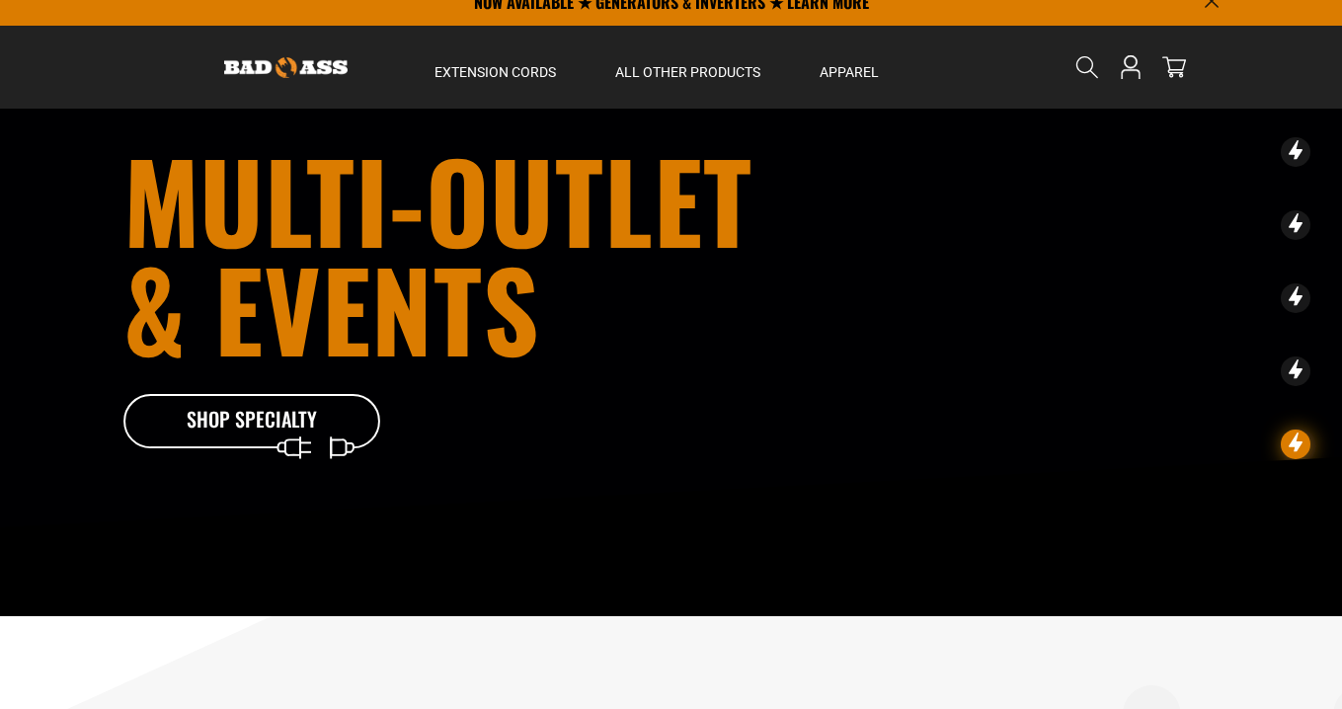
scroll to position [0, 0]
